Goal: Check status: Check status

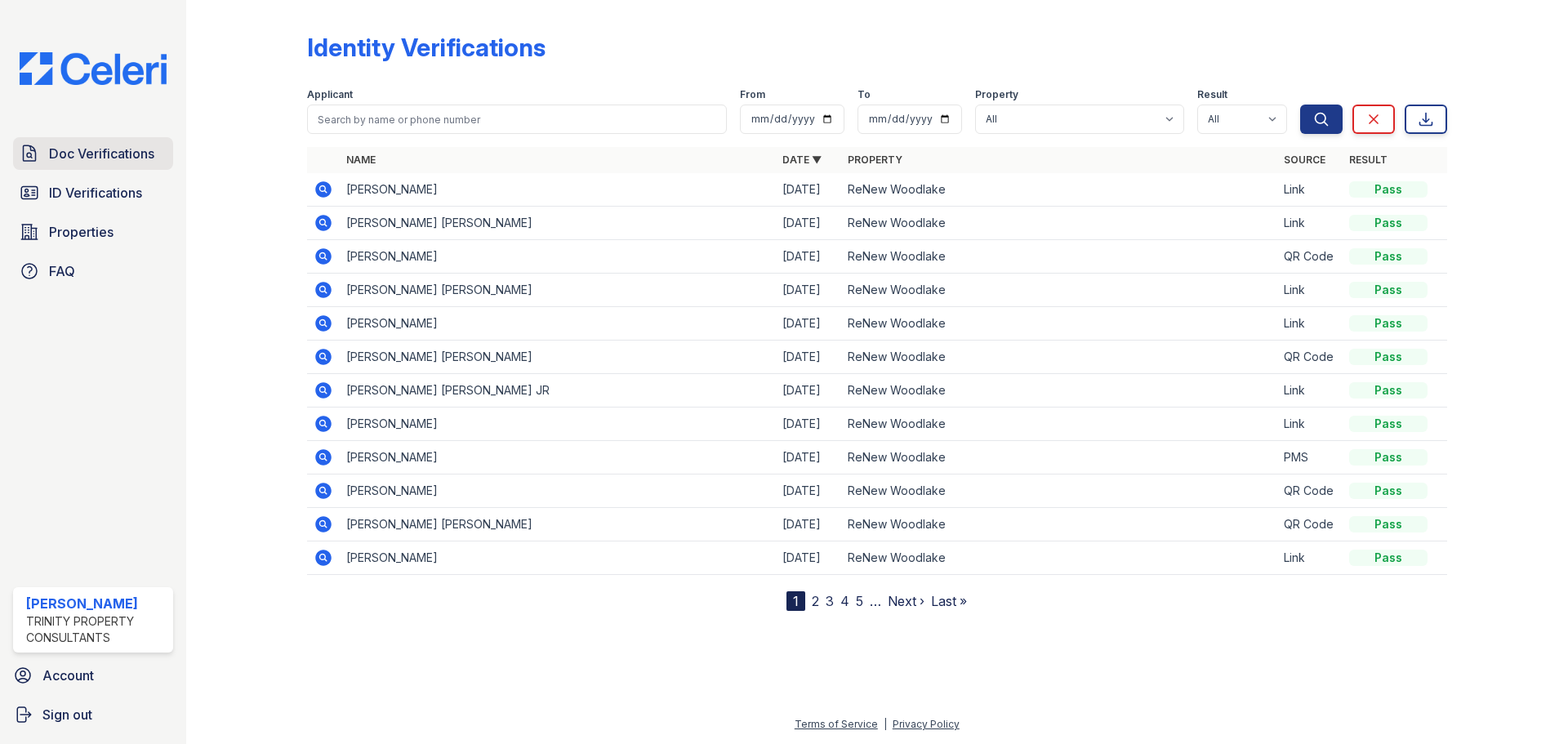
click at [91, 145] on span "Doc Verifications" at bounding box center [101, 153] width 105 height 20
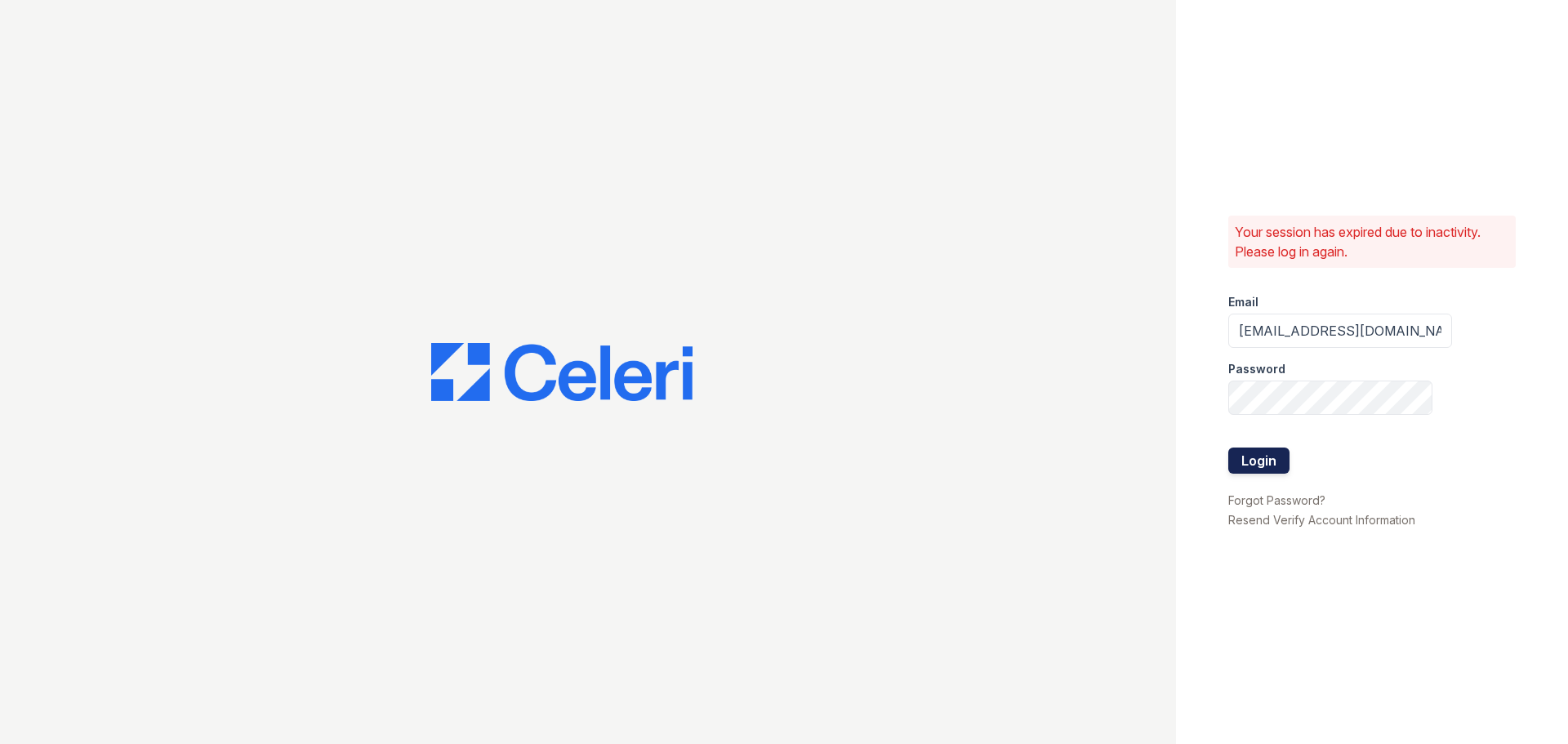
click at [1284, 461] on button "Login" at bounding box center [1259, 460] width 61 height 26
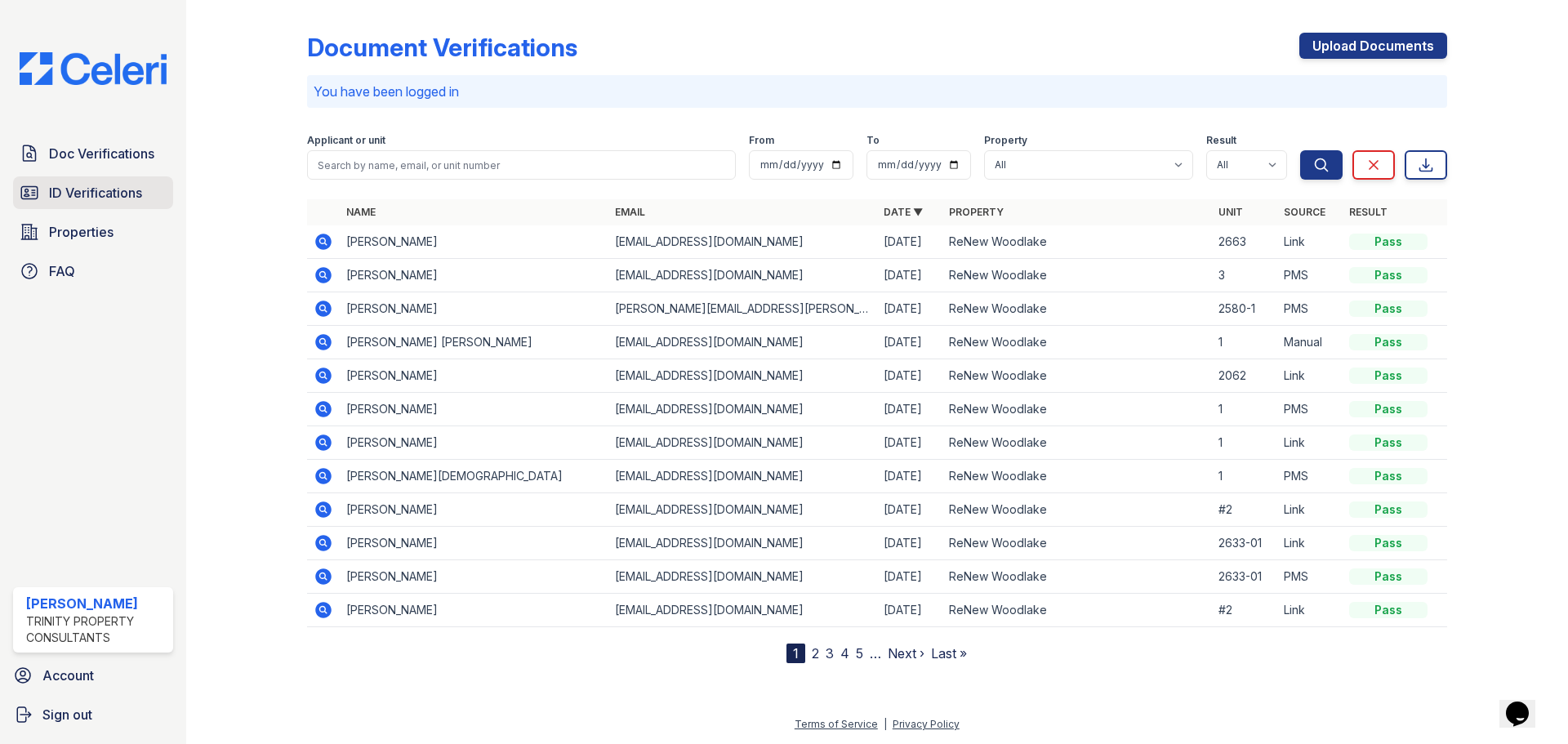
click at [137, 199] on span "ID Verifications" at bounding box center [95, 193] width 93 height 20
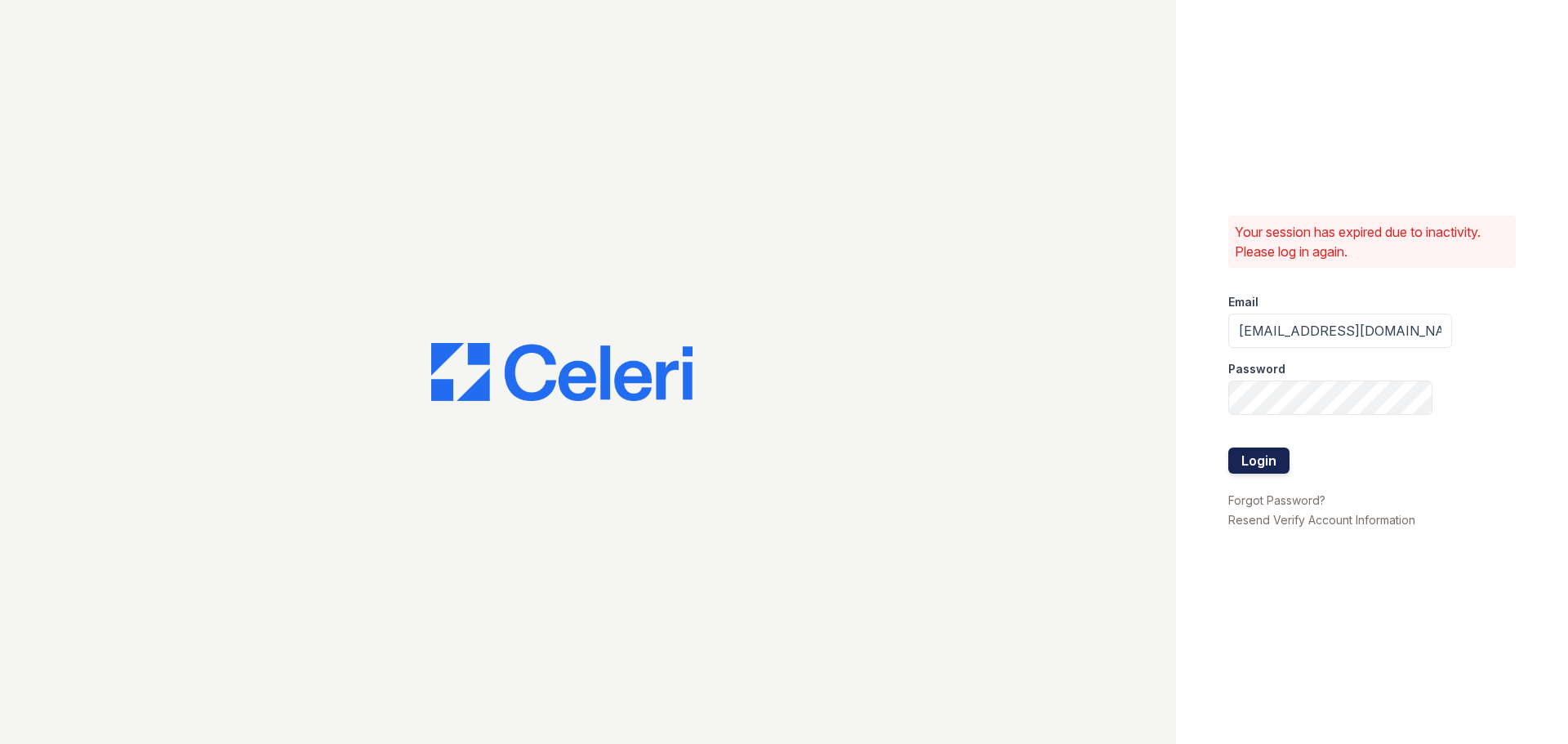
click at [1248, 457] on button "Login" at bounding box center [1259, 460] width 61 height 26
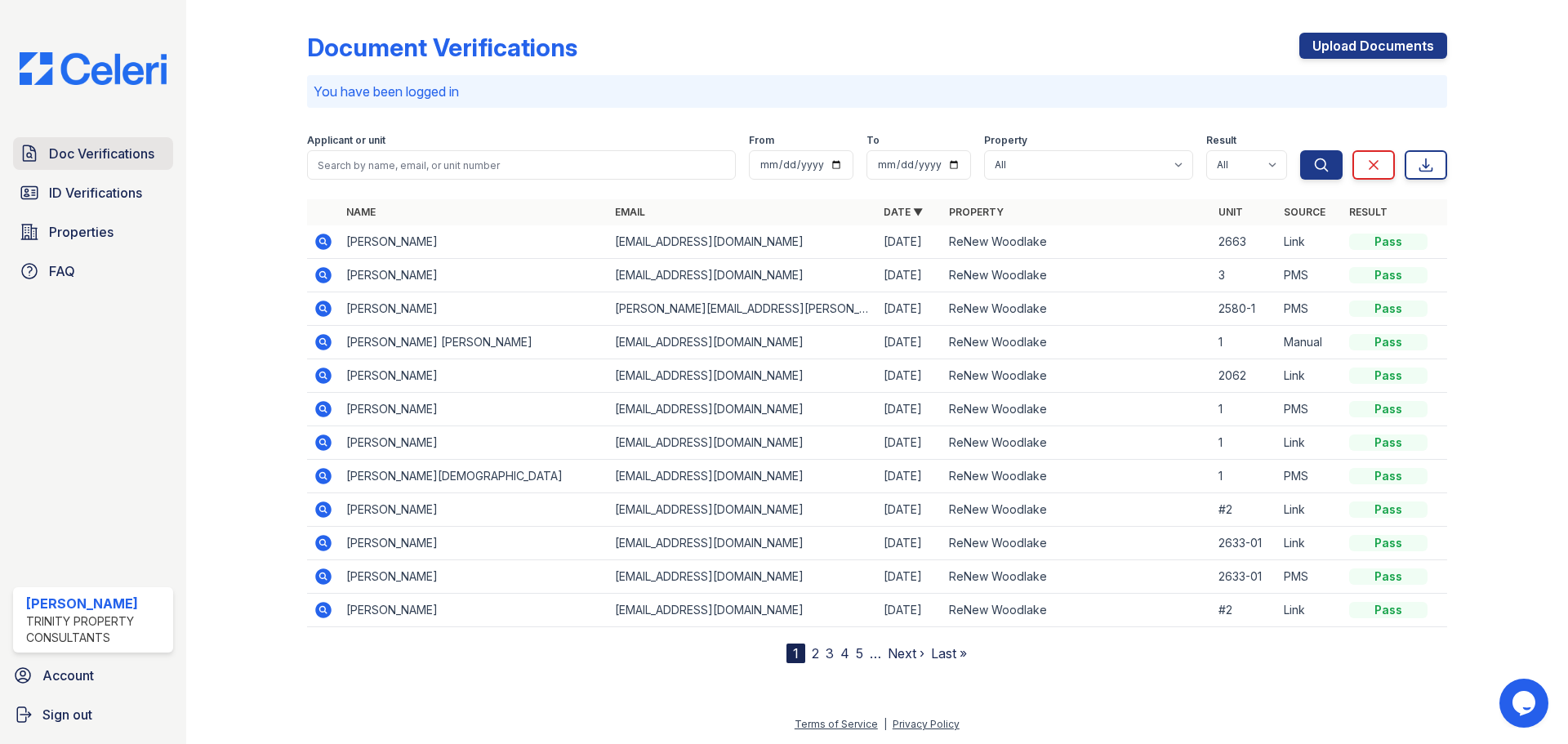
click at [53, 164] on link "Doc Verifications" at bounding box center [93, 153] width 160 height 32
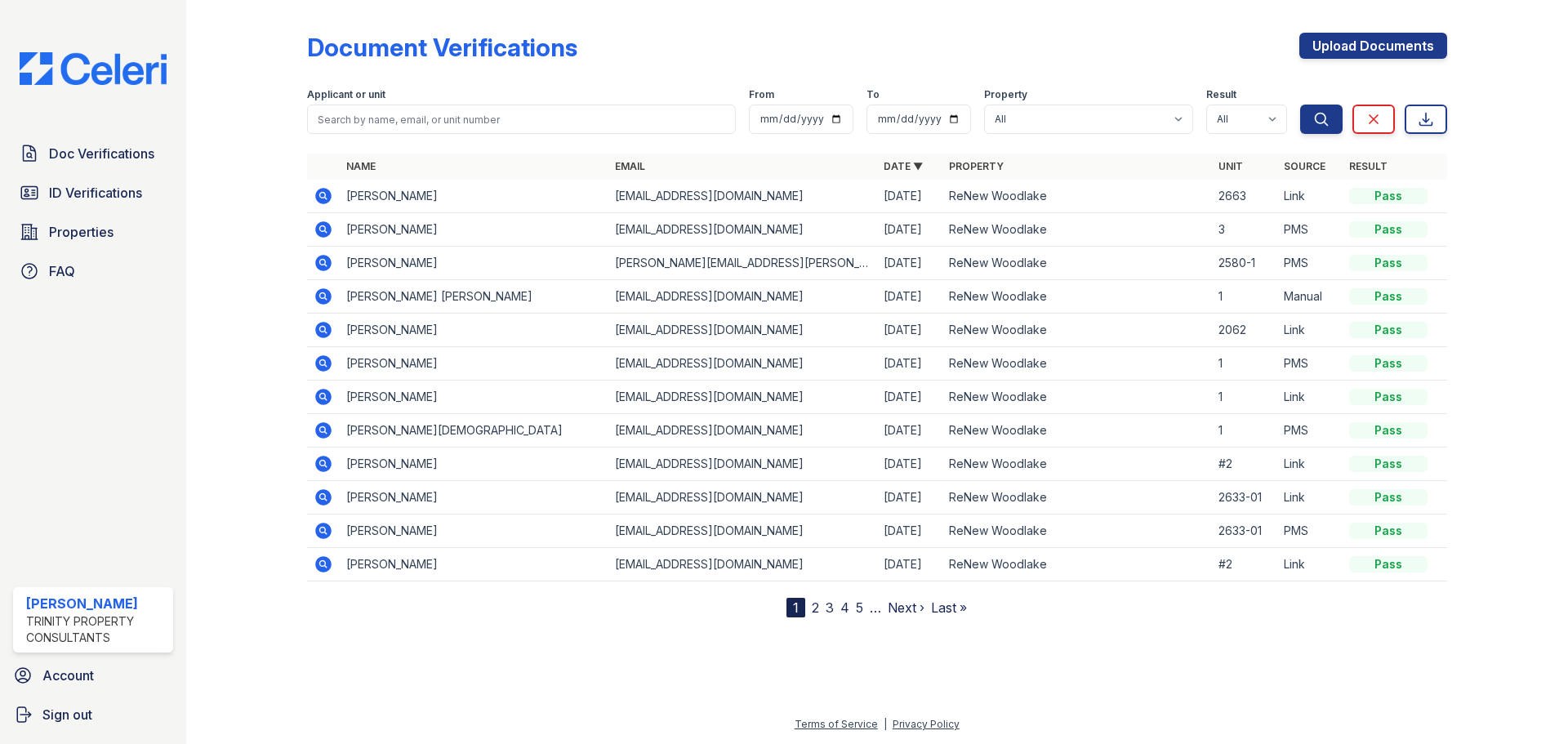
click at [321, 227] on icon at bounding box center [322, 228] width 5 height 5
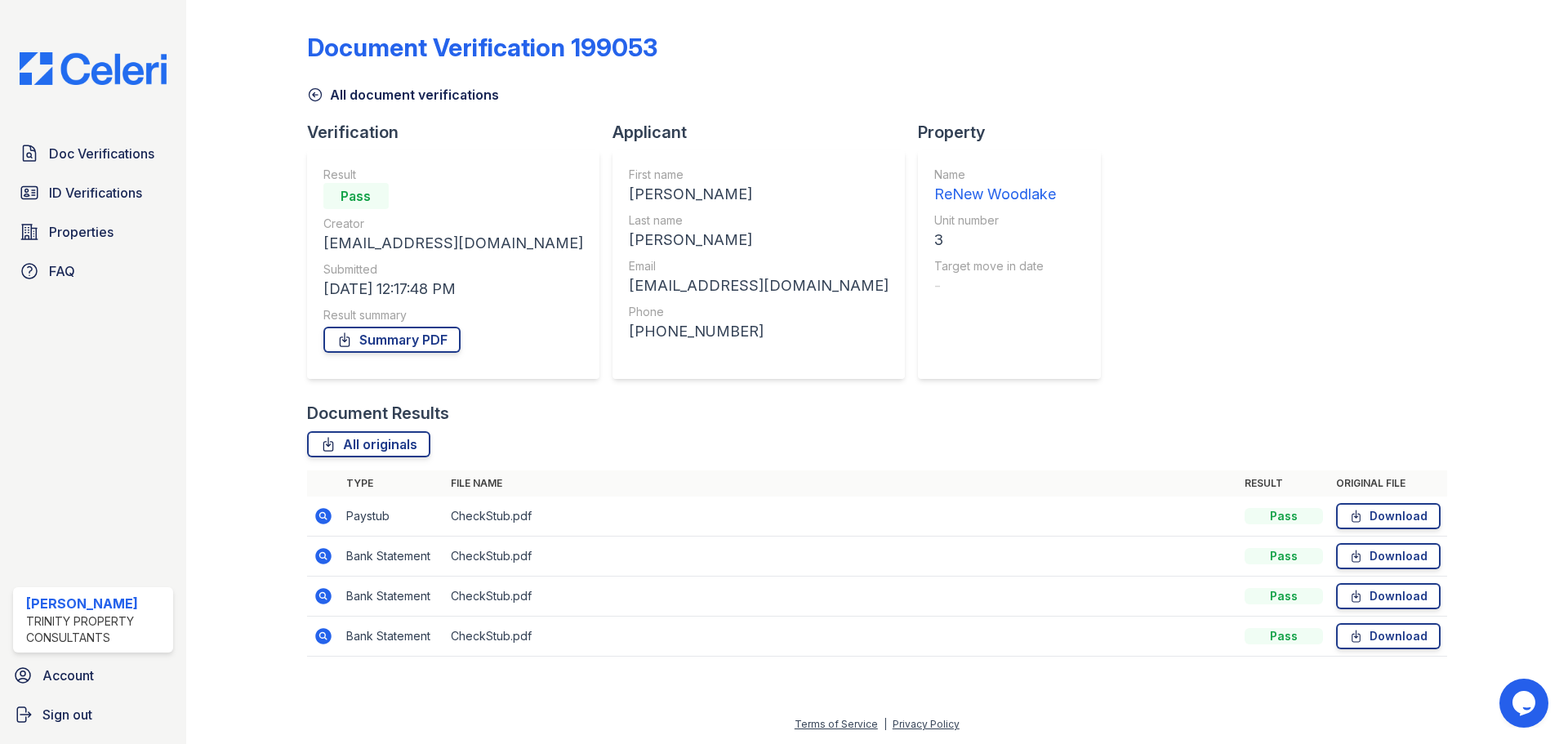
click at [314, 513] on icon at bounding box center [324, 516] width 20 height 20
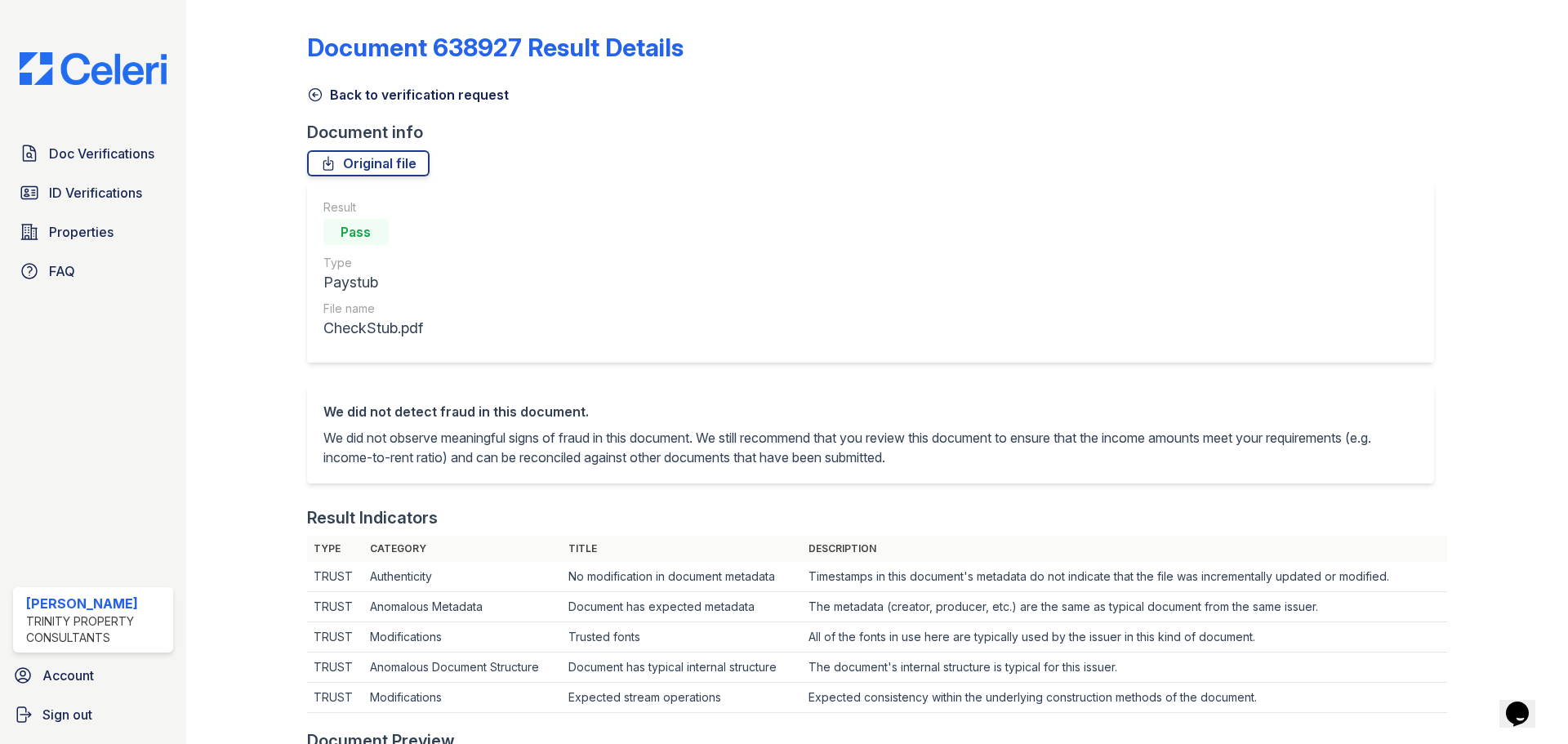
click at [312, 84] on div "Back to verification request" at bounding box center [877, 89] width 1140 height 30
click at [312, 95] on icon at bounding box center [315, 95] width 13 height 13
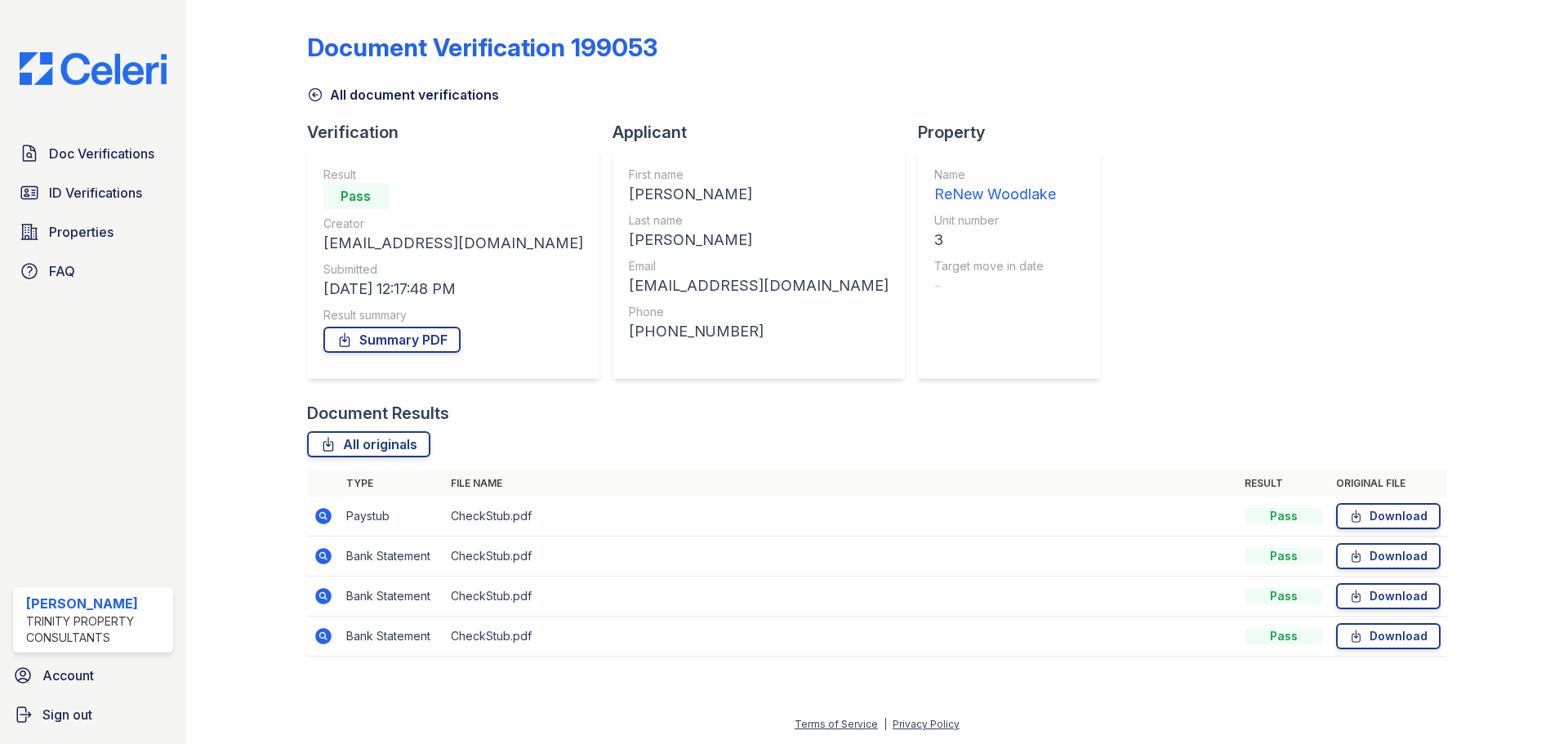
click at [329, 556] on icon at bounding box center [324, 556] width 16 height 16
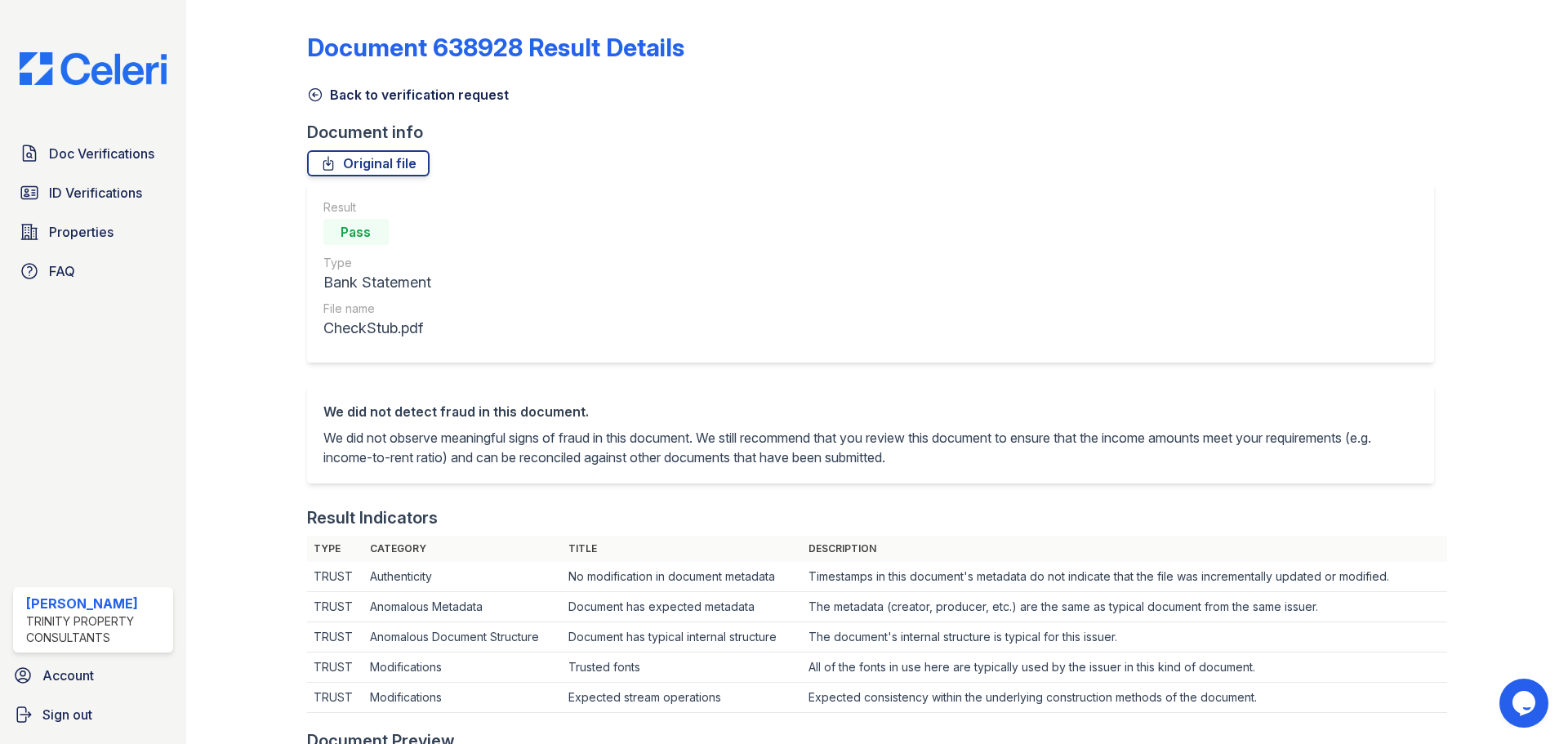
click at [326, 104] on link "Back to verification request" at bounding box center [408, 95] width 202 height 20
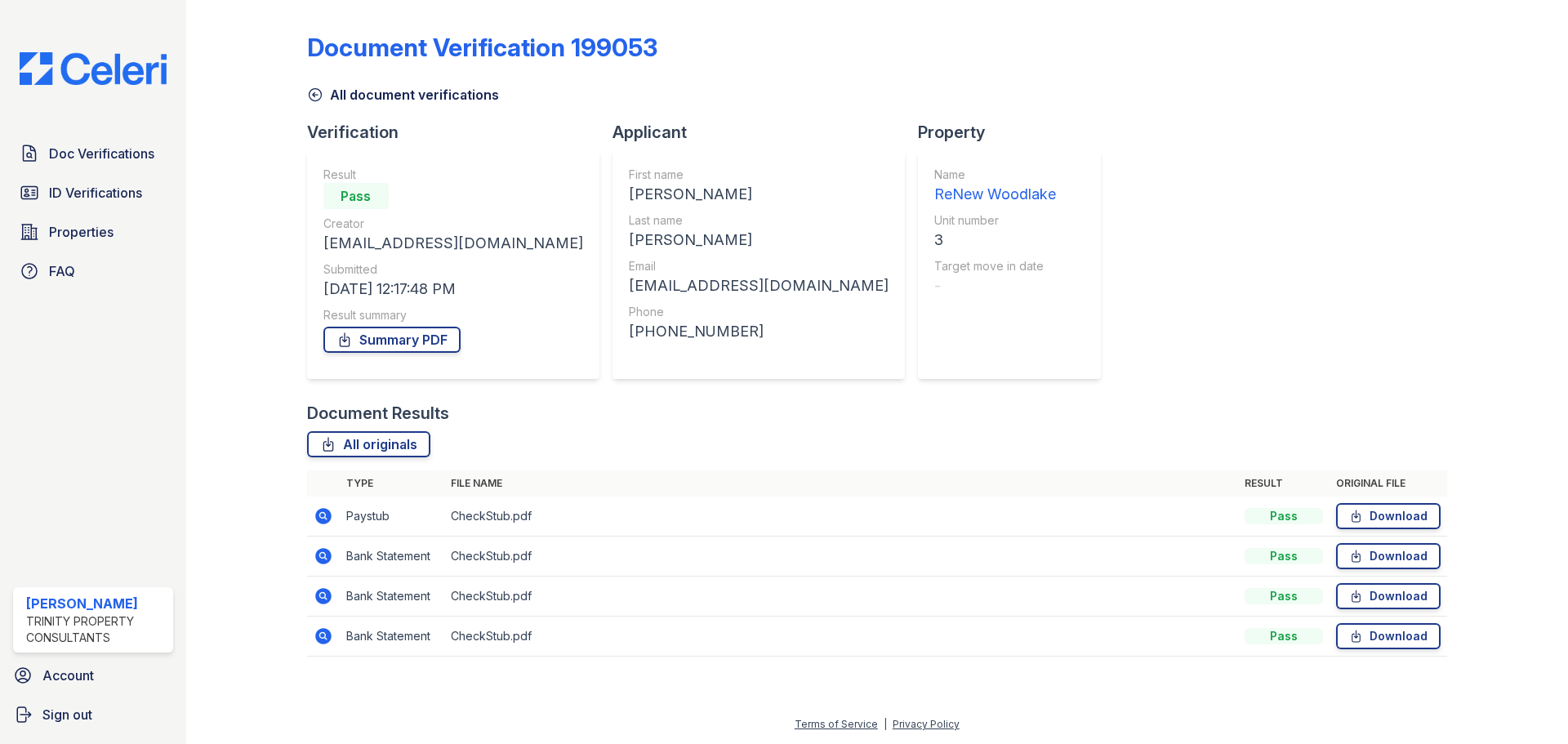
click at [331, 600] on icon at bounding box center [324, 596] width 20 height 20
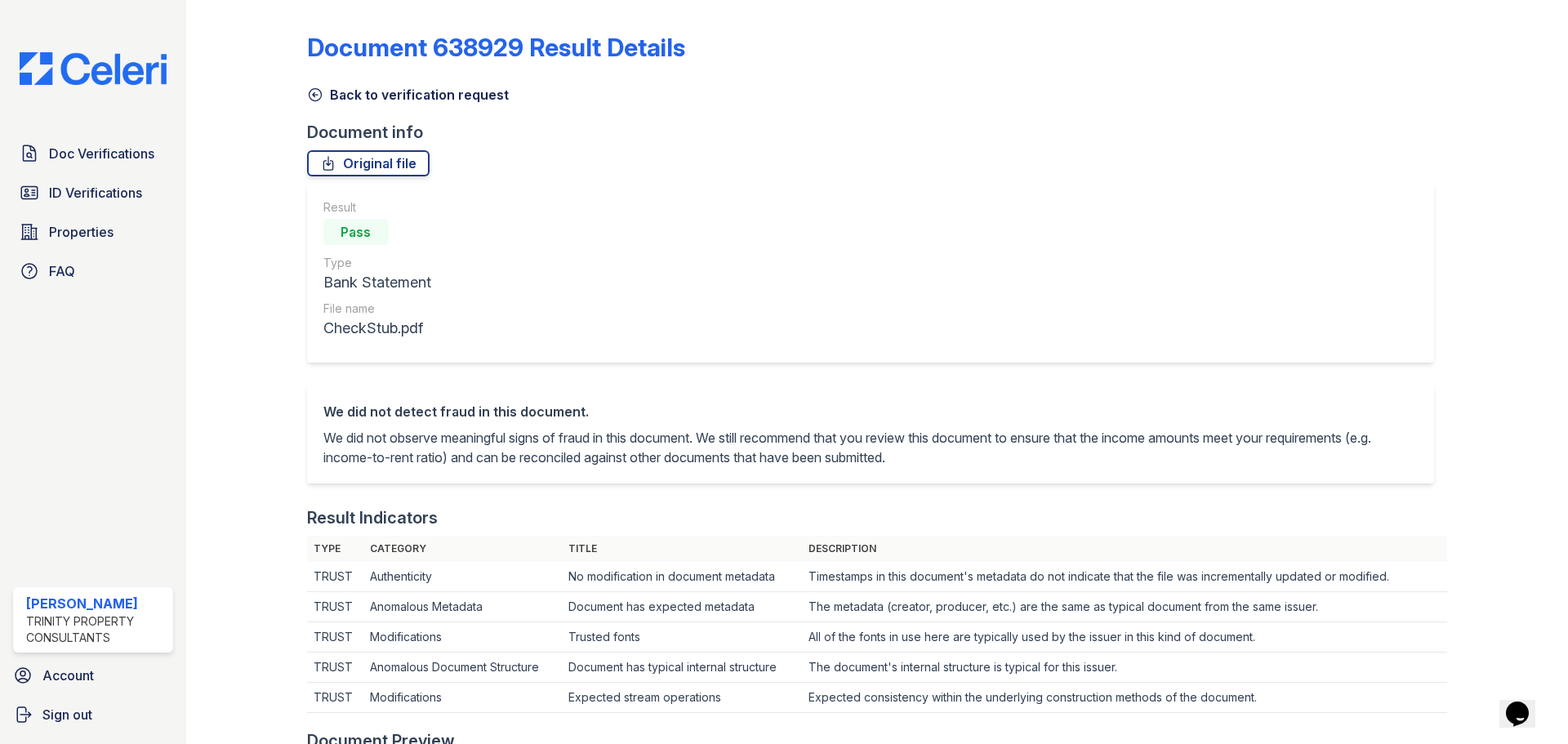
click at [322, 85] on link "Back to verification request" at bounding box center [408, 95] width 202 height 20
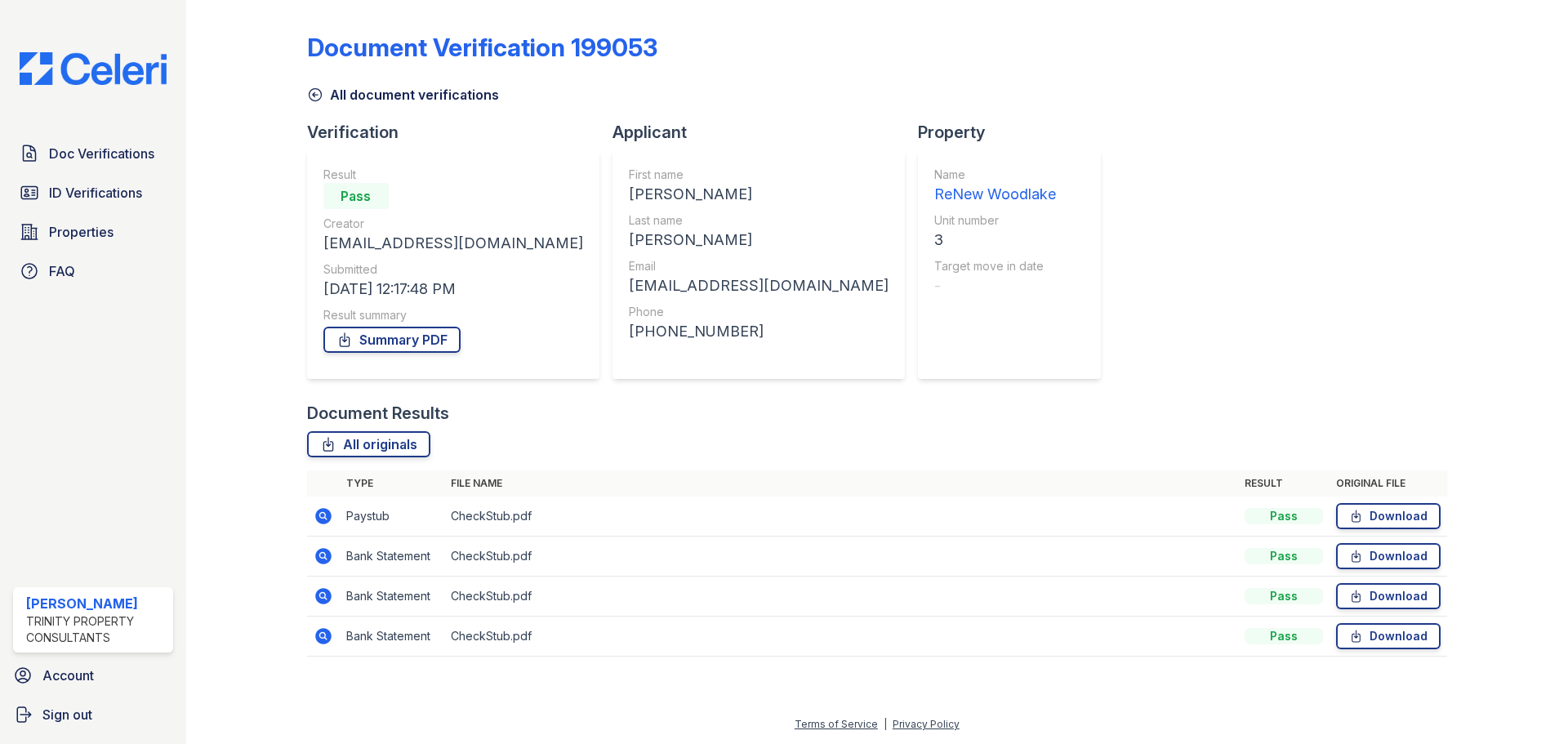
click at [315, 90] on icon at bounding box center [315, 95] width 16 height 16
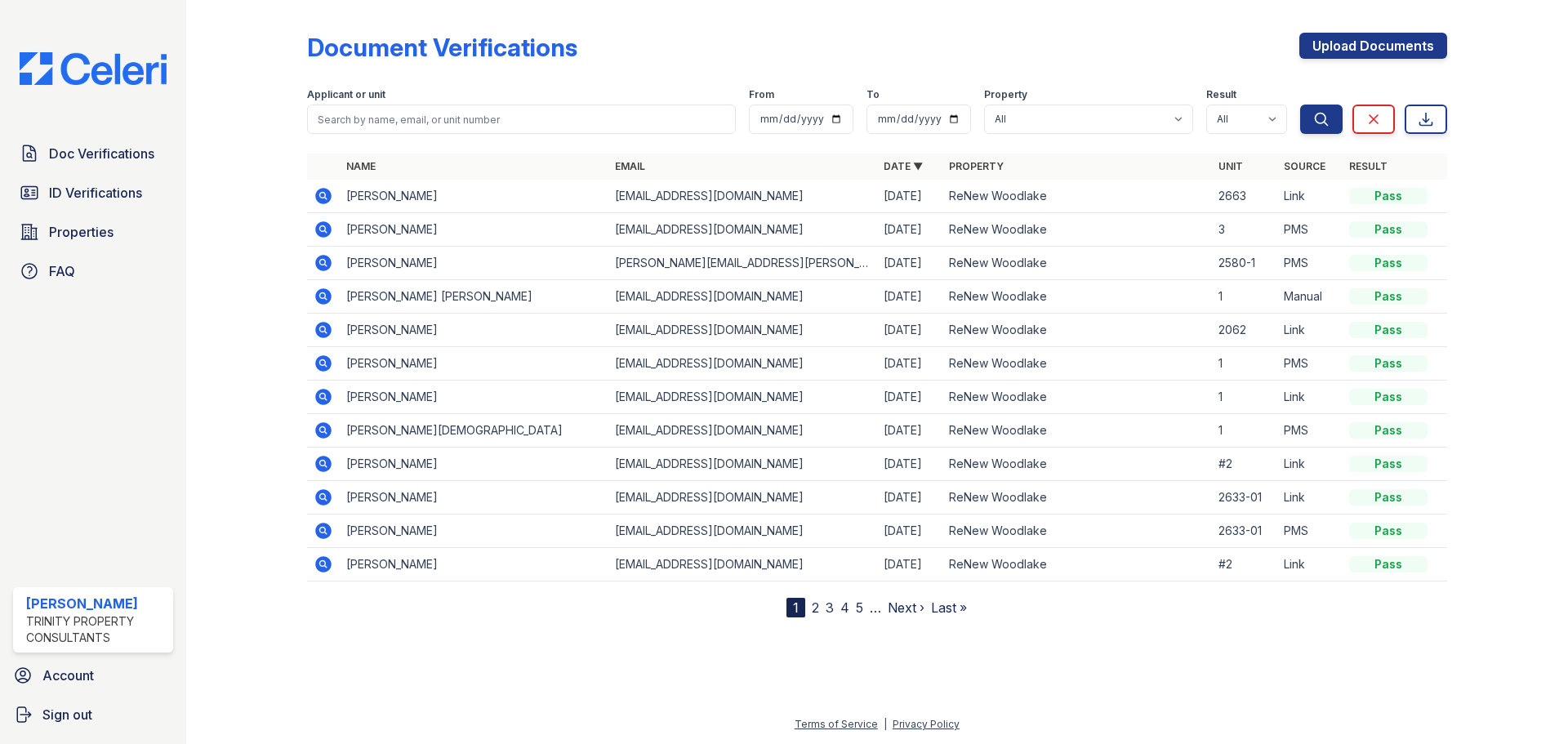
click at [321, 195] on icon at bounding box center [322, 195] width 5 height 5
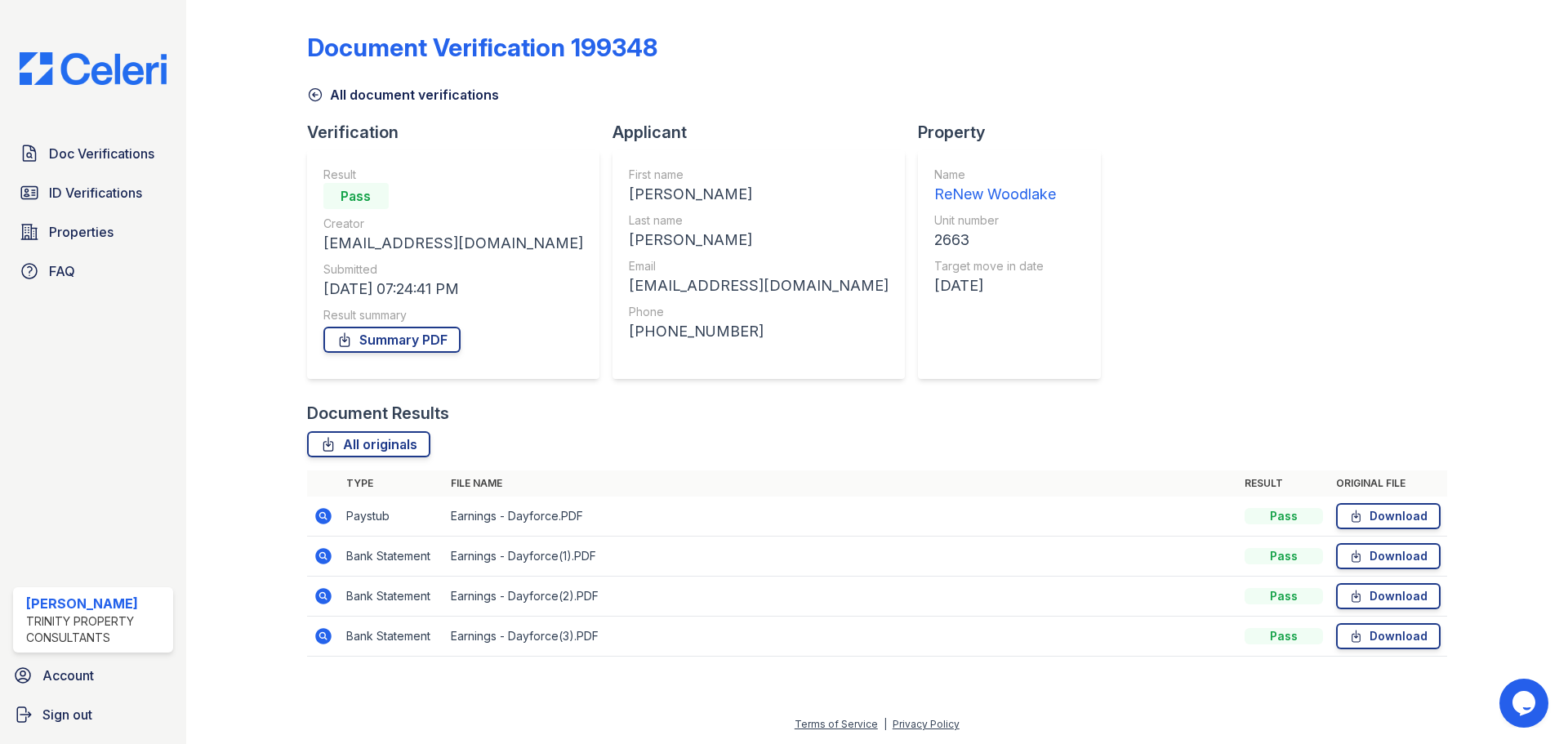
click at [331, 518] on icon at bounding box center [324, 516] width 16 height 16
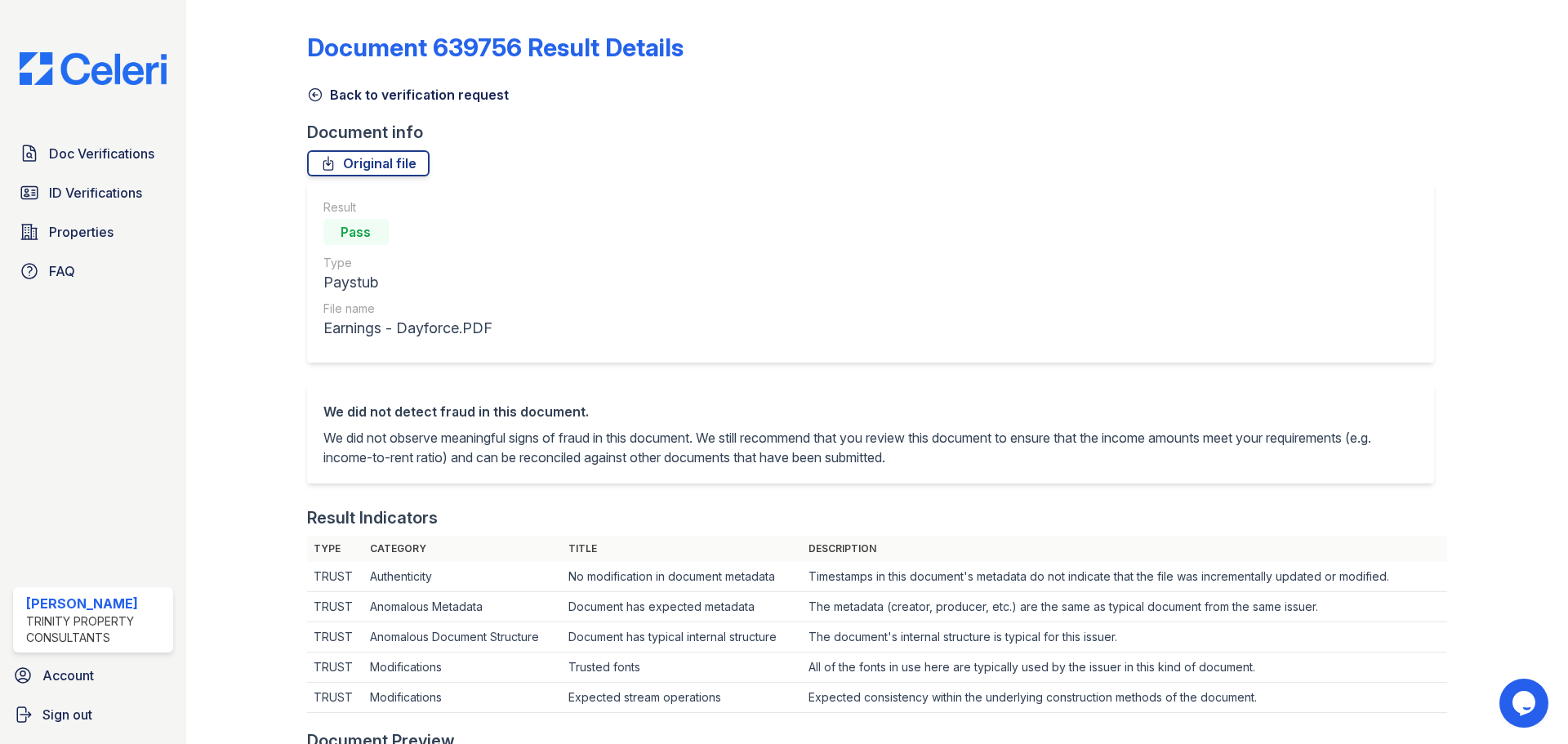
click at [315, 95] on icon at bounding box center [315, 95] width 16 height 16
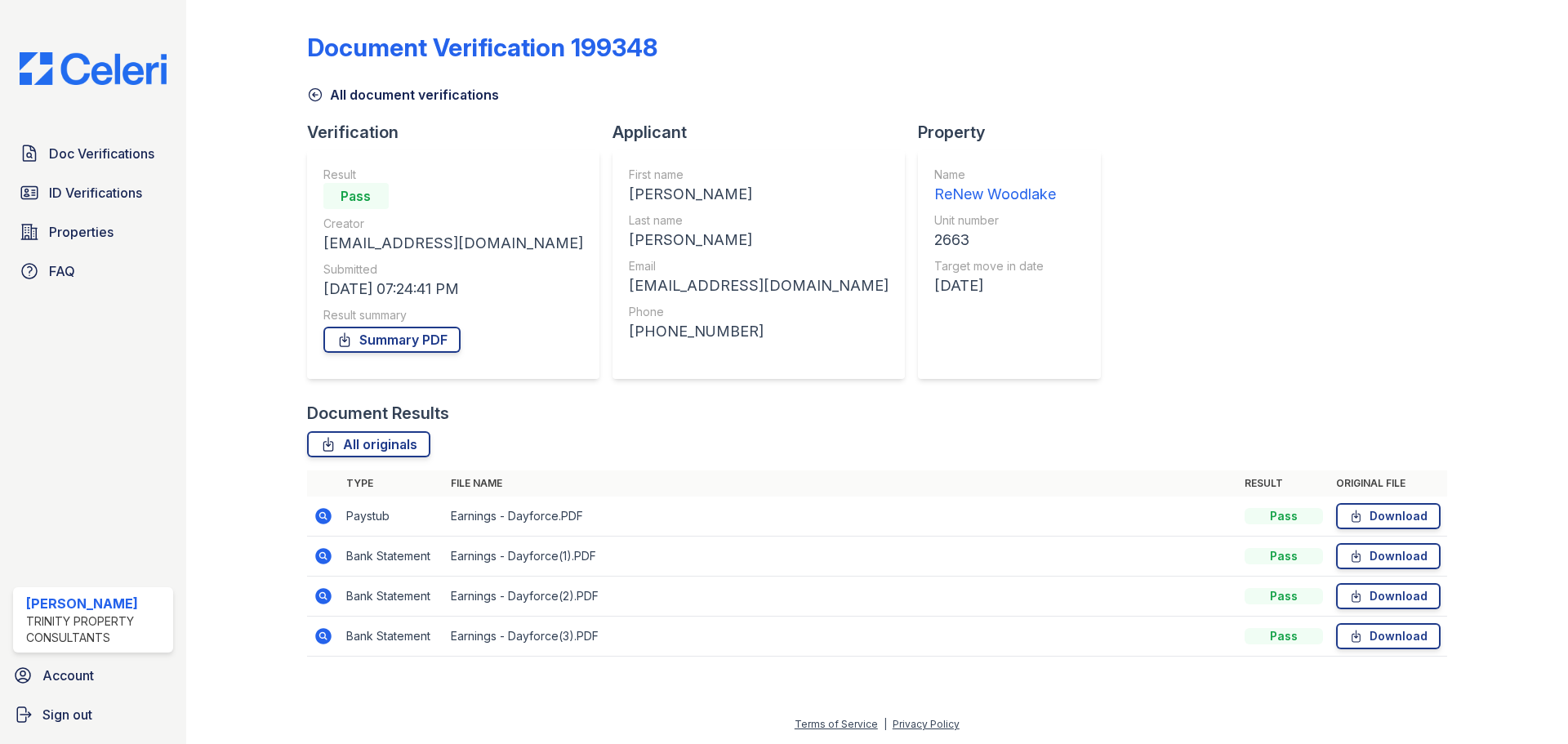
click at [319, 557] on icon at bounding box center [324, 556] width 16 height 16
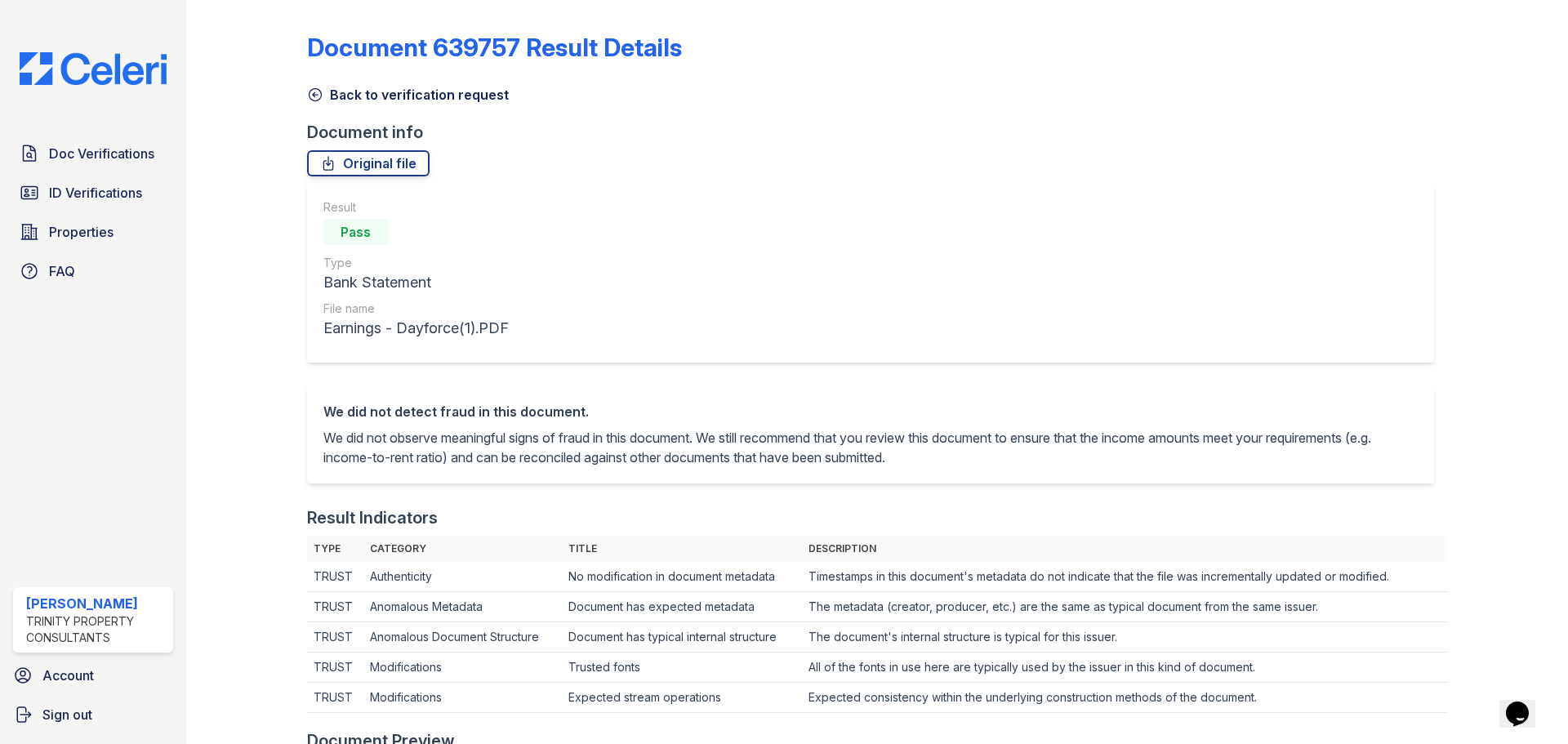
click at [312, 96] on icon at bounding box center [315, 95] width 16 height 16
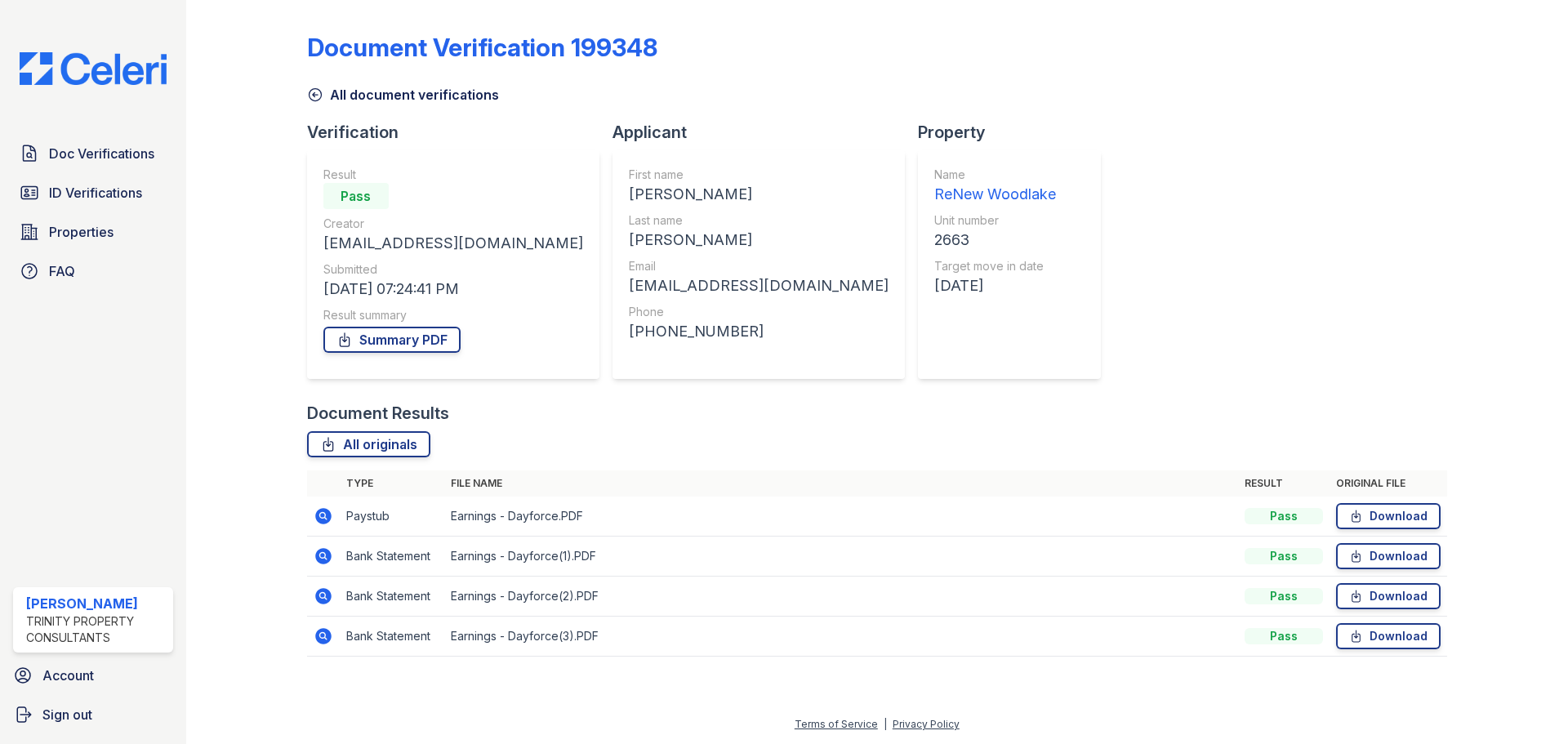
click at [318, 592] on icon at bounding box center [324, 595] width 16 height 16
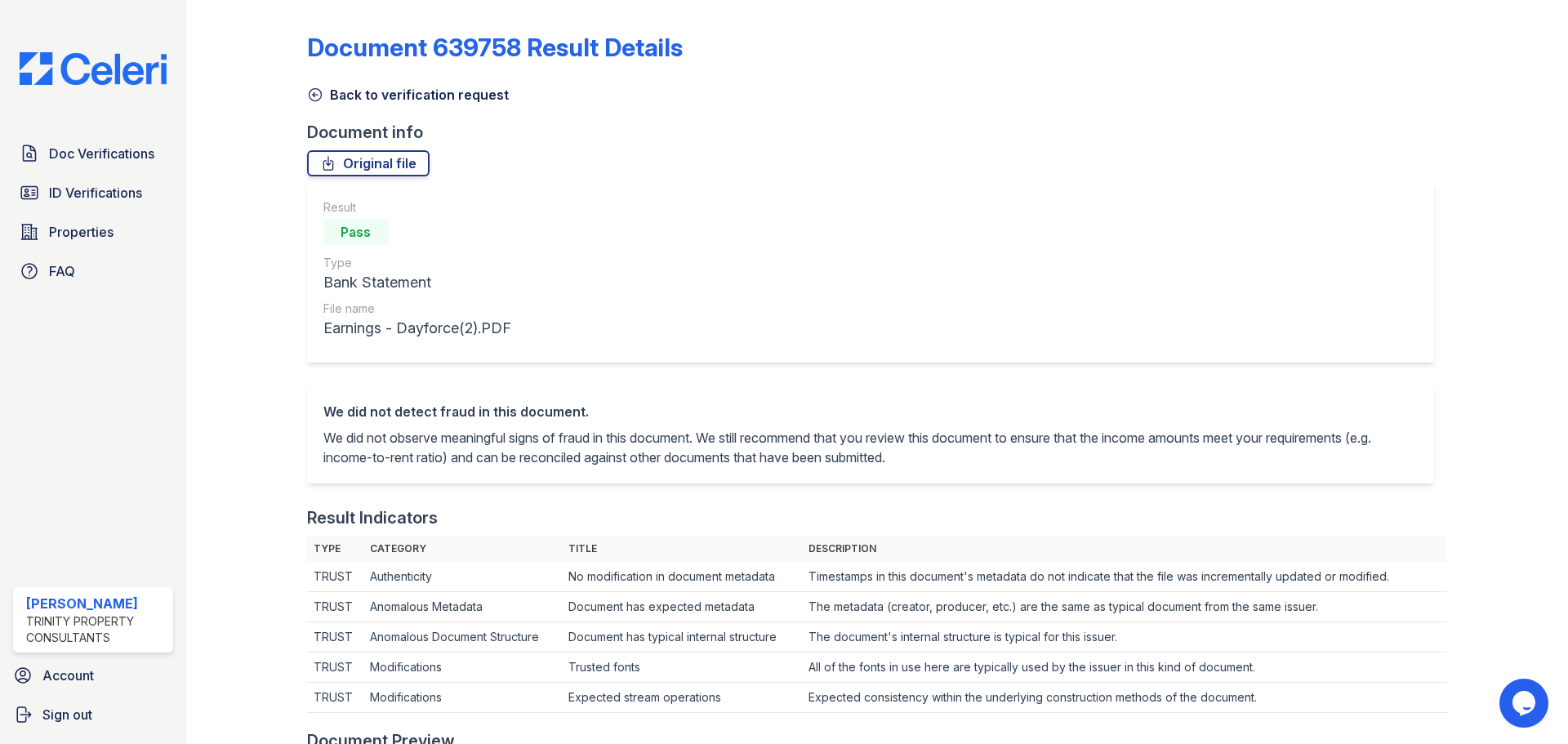
click at [301, 100] on div at bounding box center [260, 754] width 95 height 1495
click at [335, 91] on link "Back to verification request" at bounding box center [408, 95] width 202 height 20
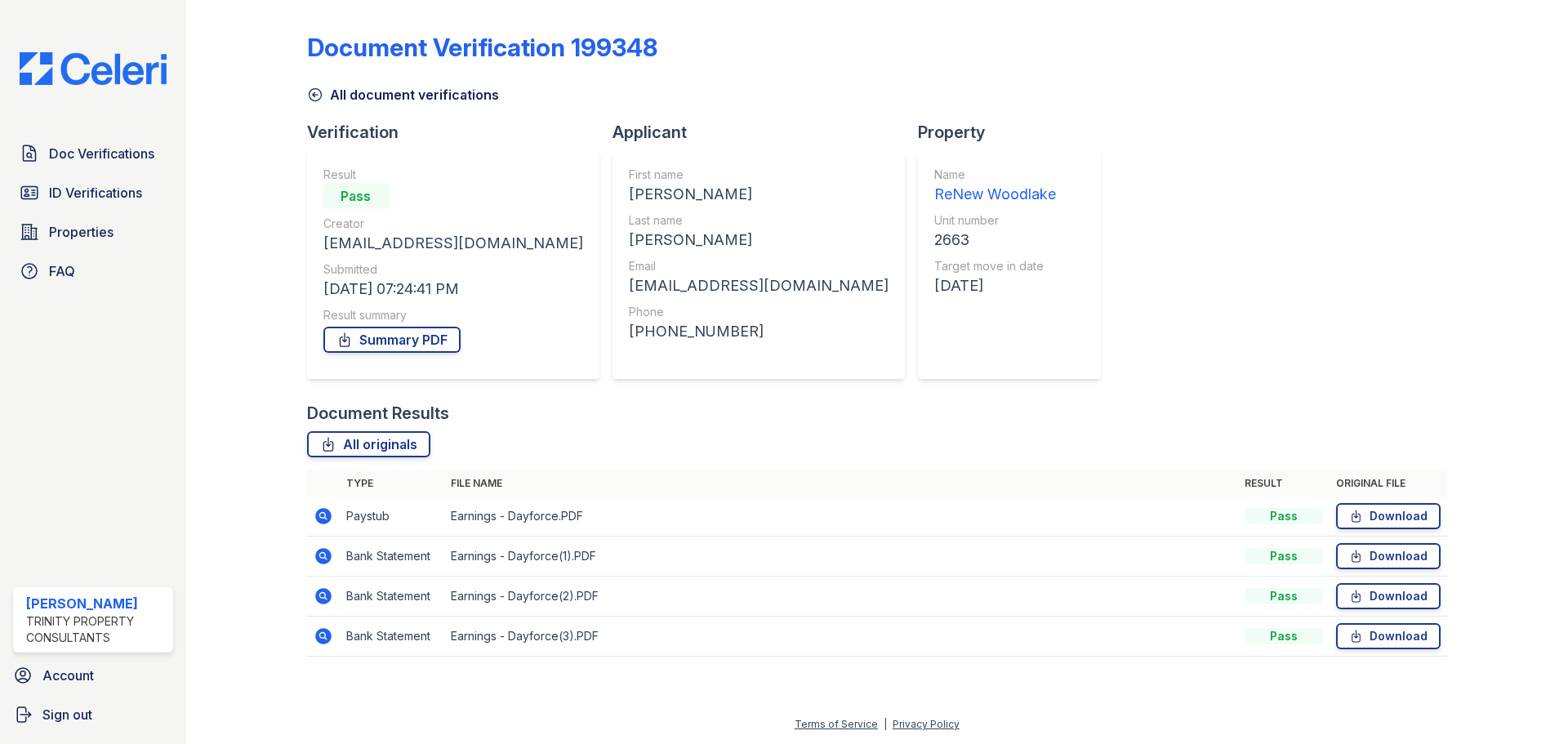
click at [322, 642] on icon at bounding box center [324, 636] width 16 height 16
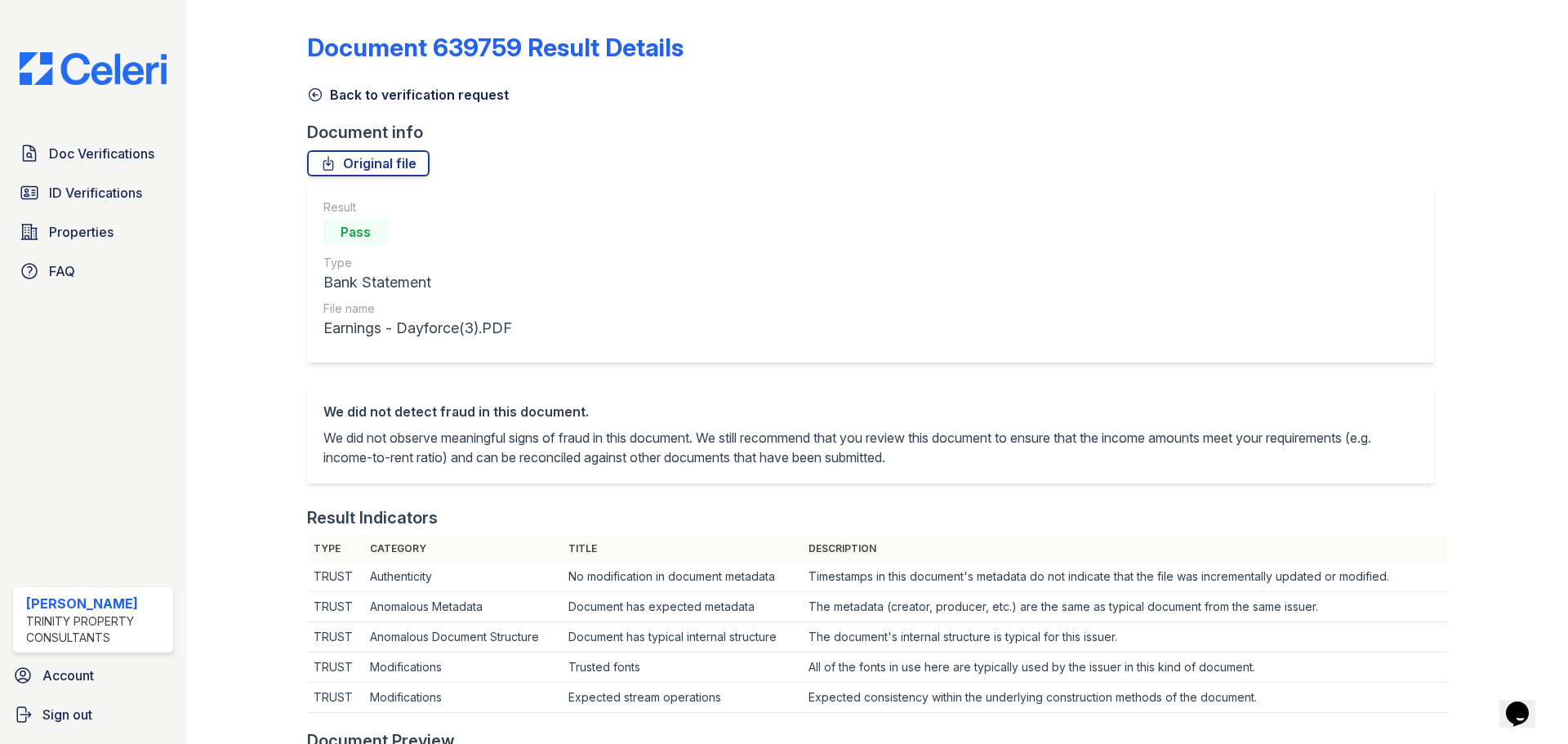
click at [315, 90] on icon at bounding box center [315, 95] width 16 height 16
